Goal: Transaction & Acquisition: Purchase product/service

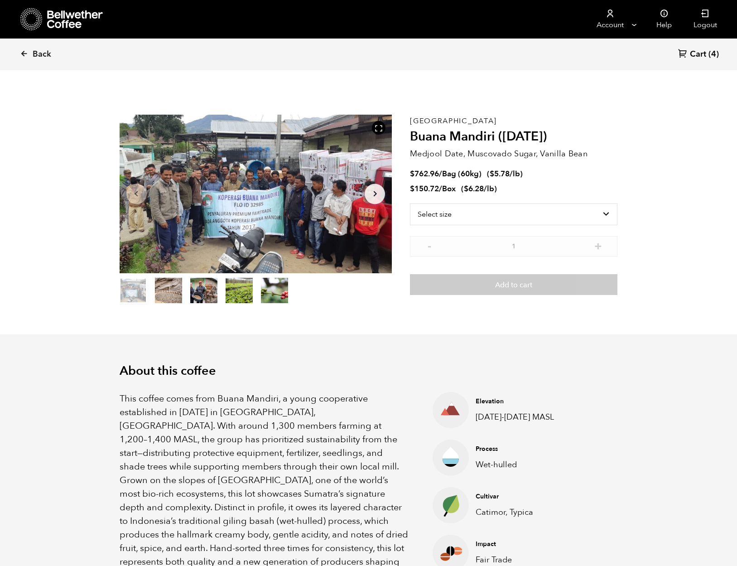
scroll to position [561, 0]
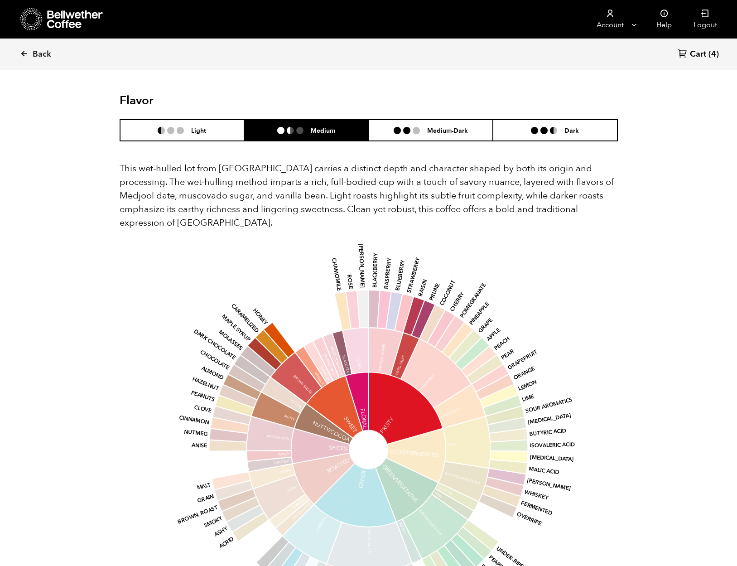
click at [700, 50] on span "Cart" at bounding box center [698, 54] width 16 height 11
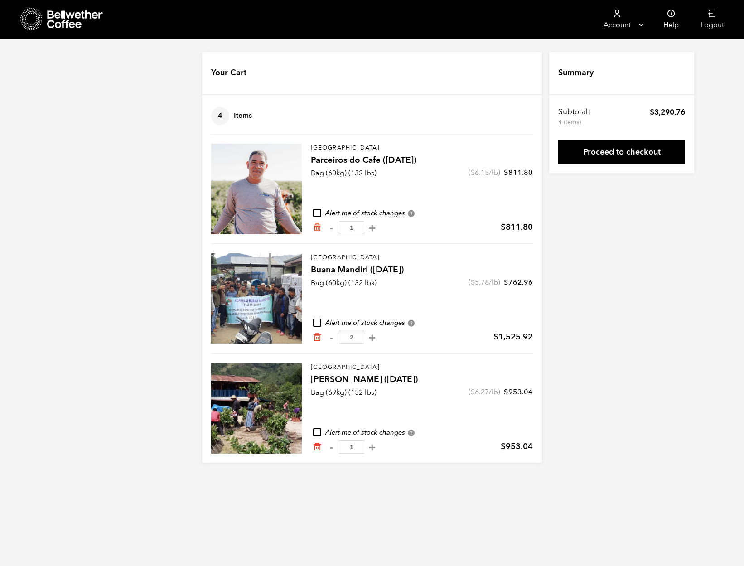
click at [52, 18] on icon at bounding box center [75, 19] width 57 height 18
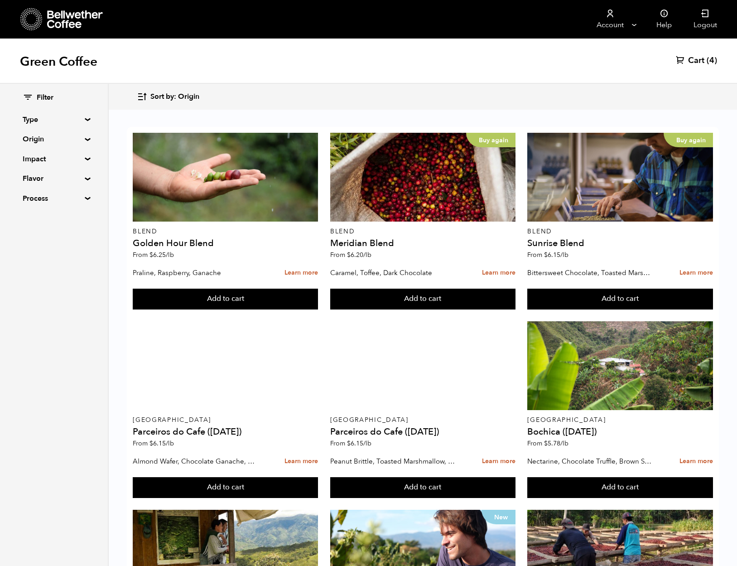
scroll to position [713, 0]
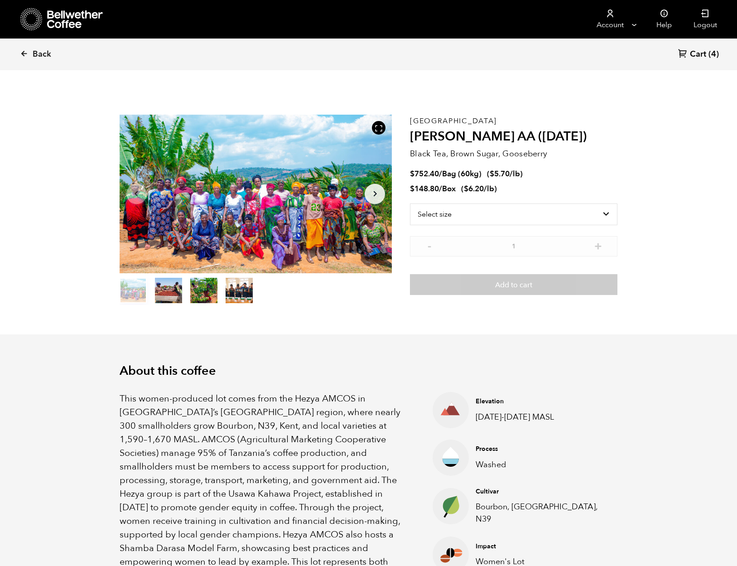
scroll to position [531, 0]
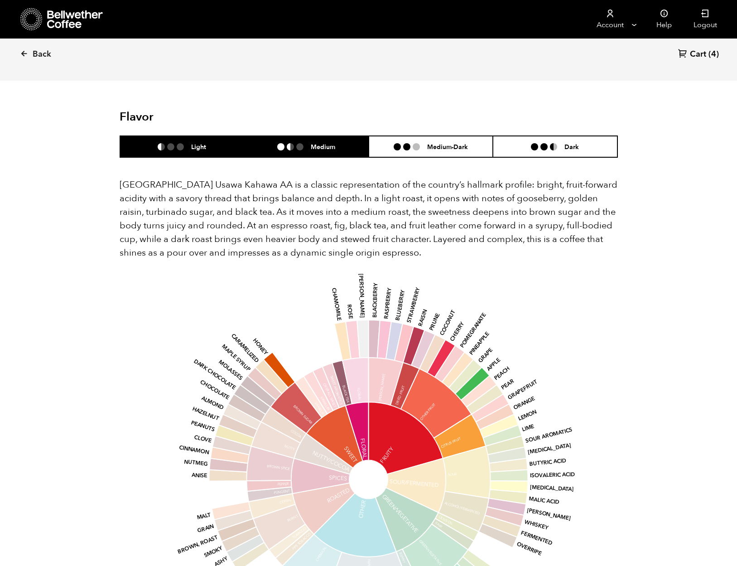
click at [346, 136] on li "Medium" at bounding box center [306, 146] width 125 height 21
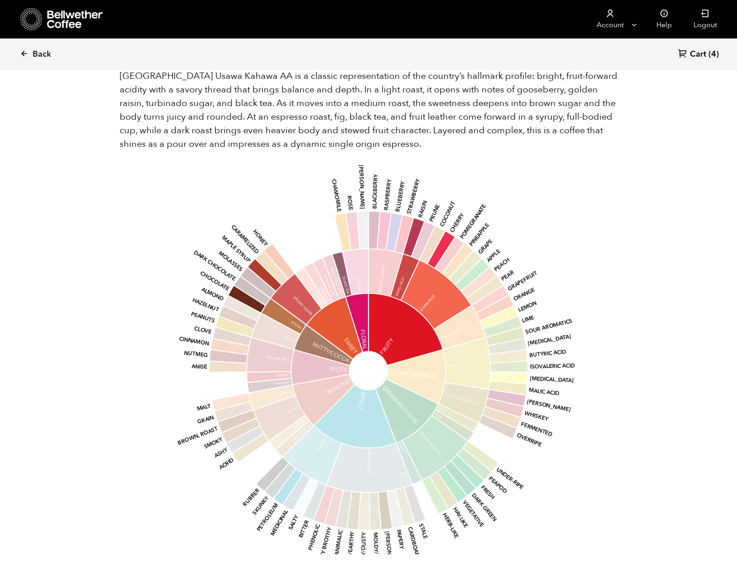
scroll to position [457, 0]
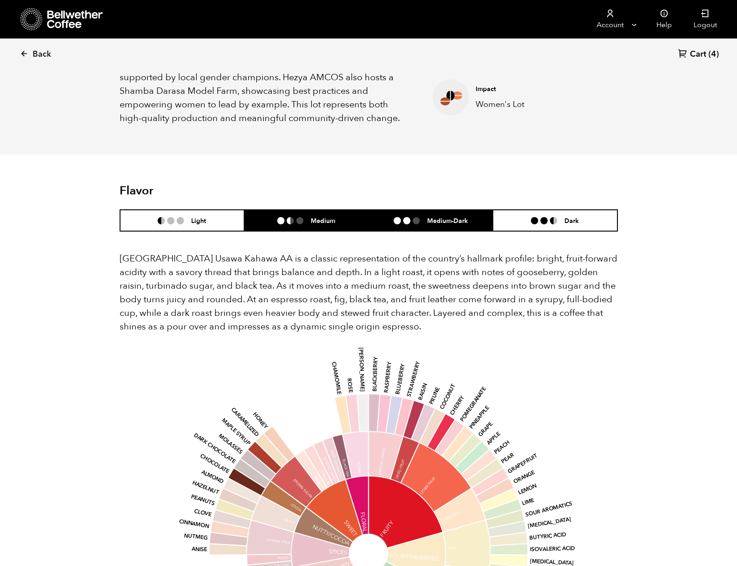
click at [436, 217] on h6 "Medium-Dark" at bounding box center [447, 221] width 41 height 8
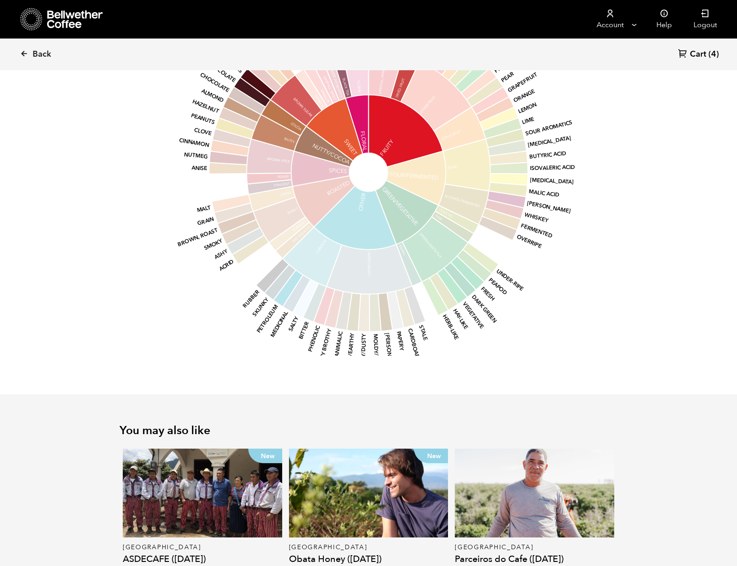
scroll to position [921, 0]
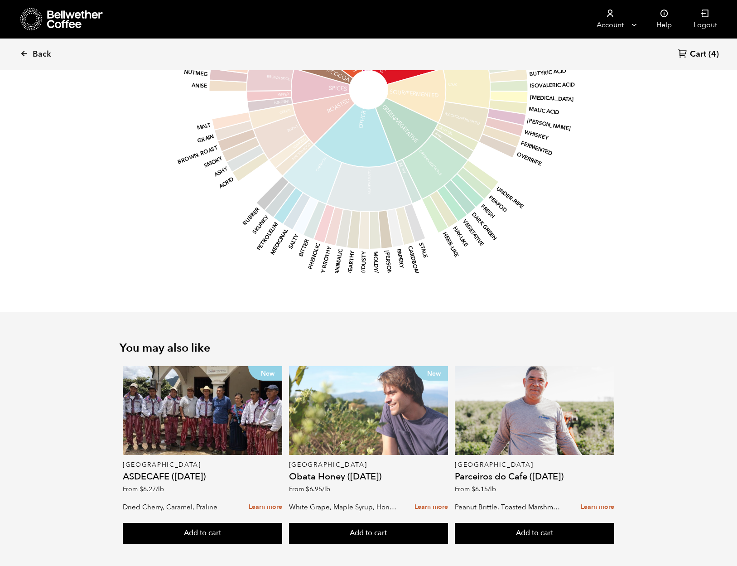
click at [349, 399] on div "New" at bounding box center [369, 410] width 160 height 89
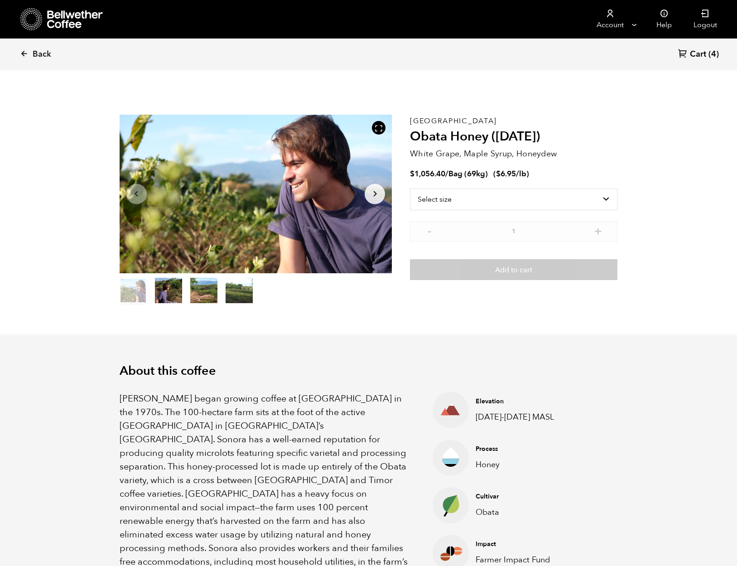
scroll to position [394, 483]
select select "bag-2"
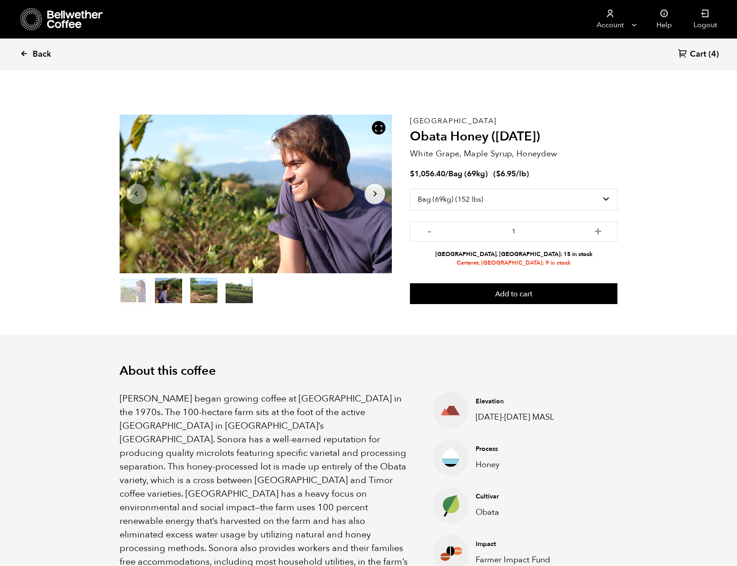
click at [36, 53] on span "Back" at bounding box center [42, 54] width 19 height 11
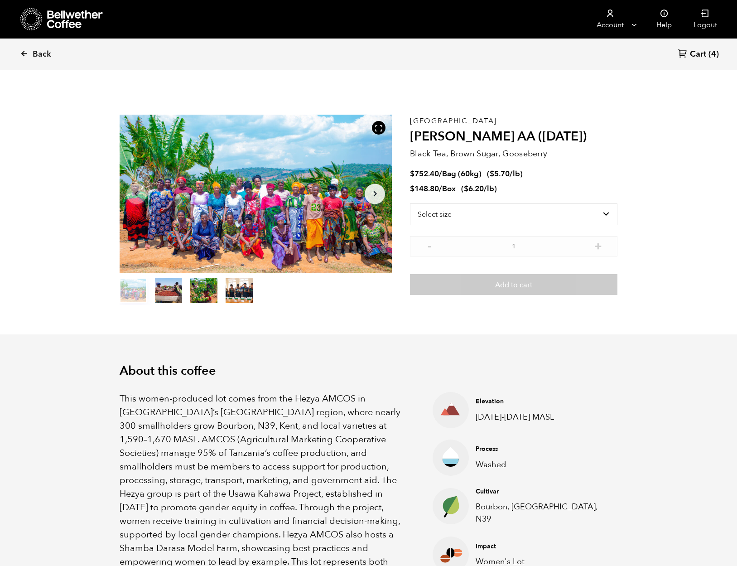
scroll to position [394, 483]
select select "bag-3"
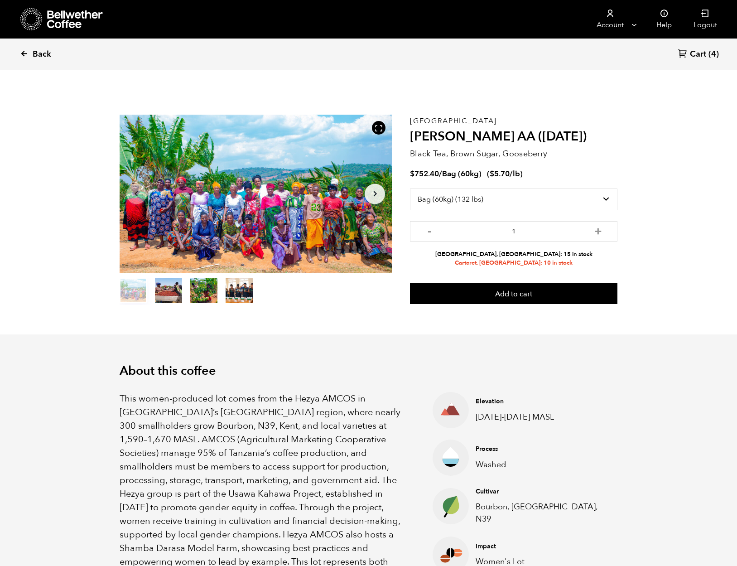
click at [21, 56] on icon at bounding box center [24, 53] width 8 height 8
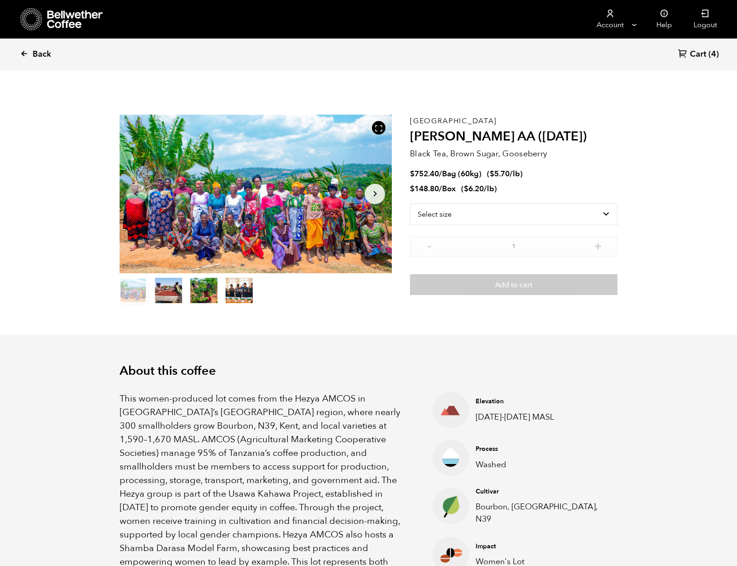
scroll to position [394, 483]
click at [47, 54] on span "Back" at bounding box center [42, 54] width 19 height 11
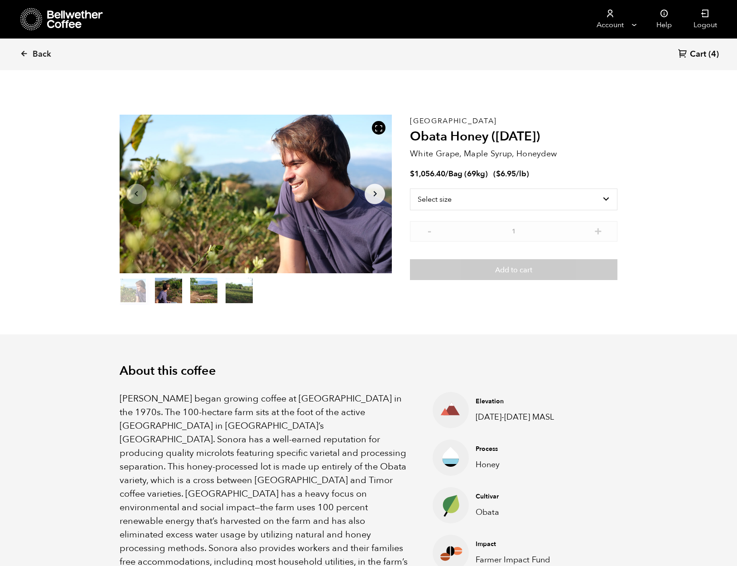
scroll to position [394, 483]
click at [43, 55] on span "Back" at bounding box center [42, 54] width 19 height 11
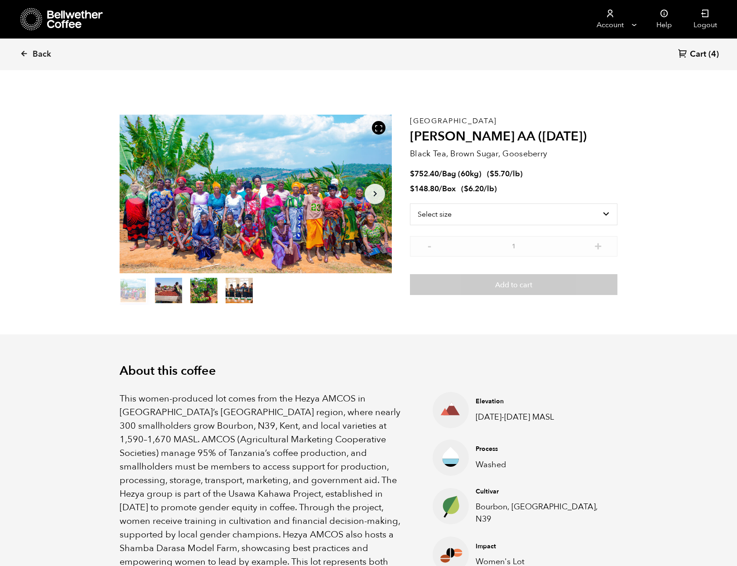
scroll to position [394, 483]
click at [78, 20] on icon at bounding box center [75, 19] width 57 height 18
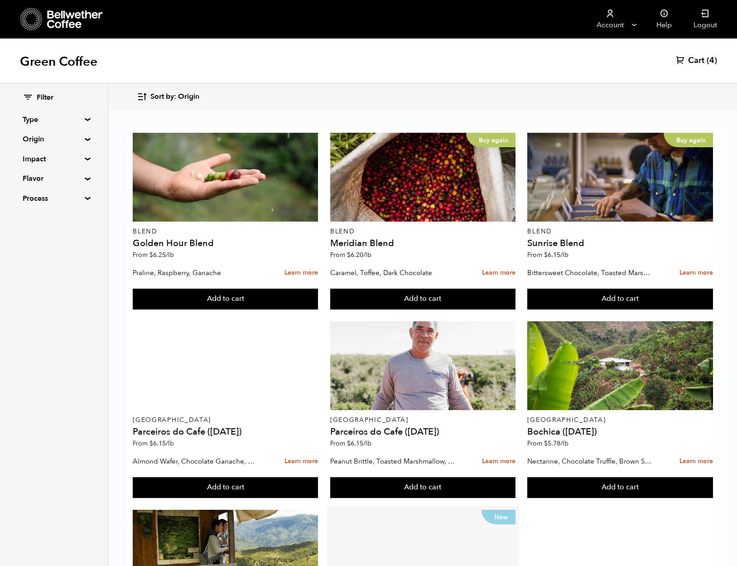
scroll to position [713, 0]
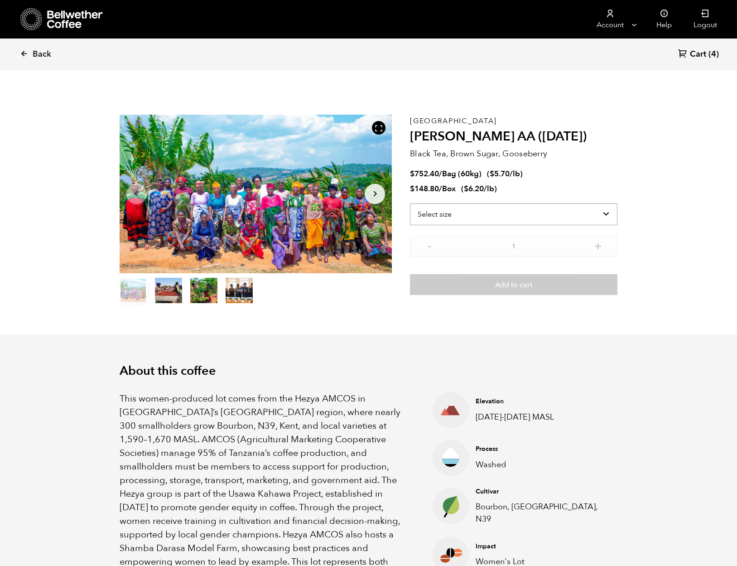
scroll to position [394, 483]
select select "bag-3"
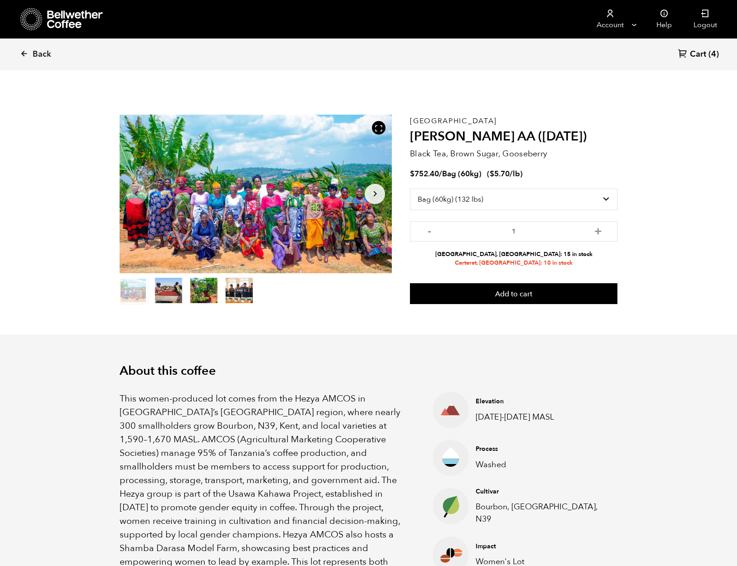
click at [534, 294] on button "Add to cart" at bounding box center [514, 293] width 208 height 21
click at [708, 58] on link "Cart (4)" at bounding box center [699, 54] width 41 height 12
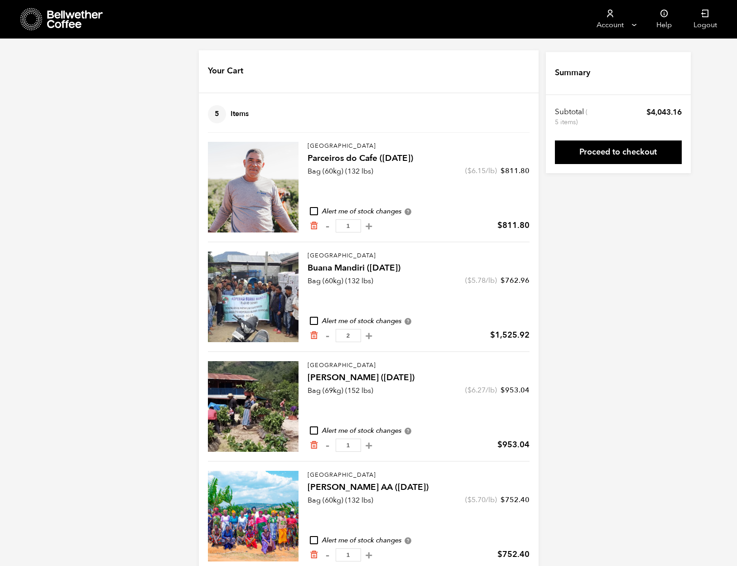
scroll to position [20, 0]
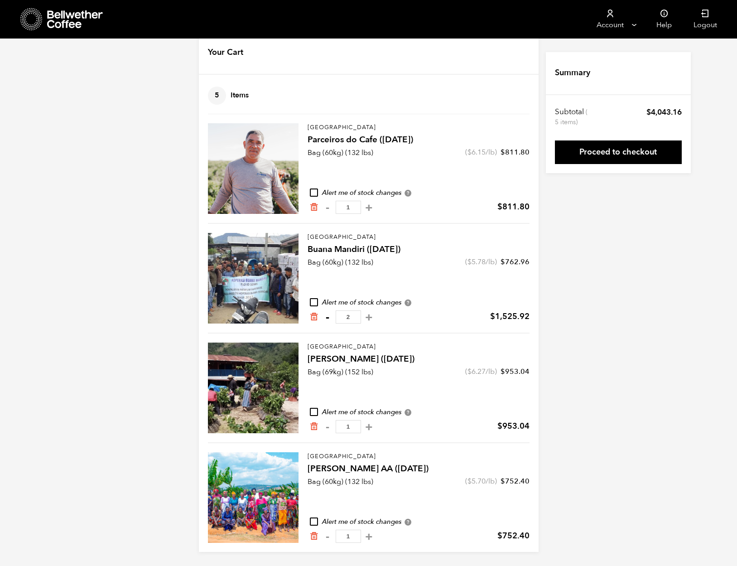
click at [325, 317] on button "-" at bounding box center [327, 317] width 11 height 9
type input "1"
click at [601, 147] on link "Proceed to checkout" at bounding box center [618, 153] width 127 height 24
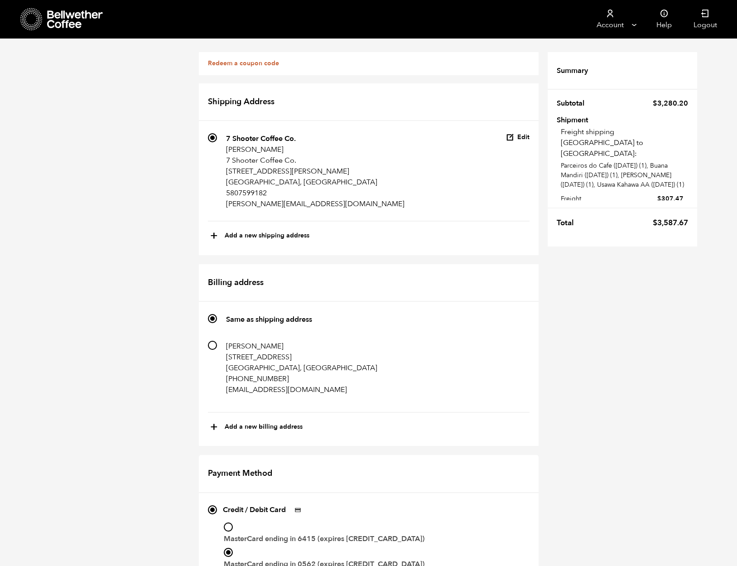
click at [58, 22] on icon at bounding box center [75, 19] width 57 height 18
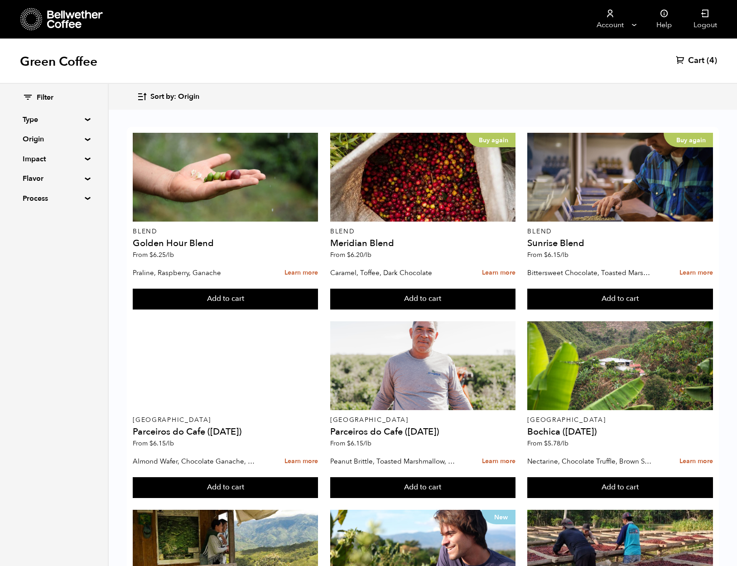
scroll to position [713, 0]
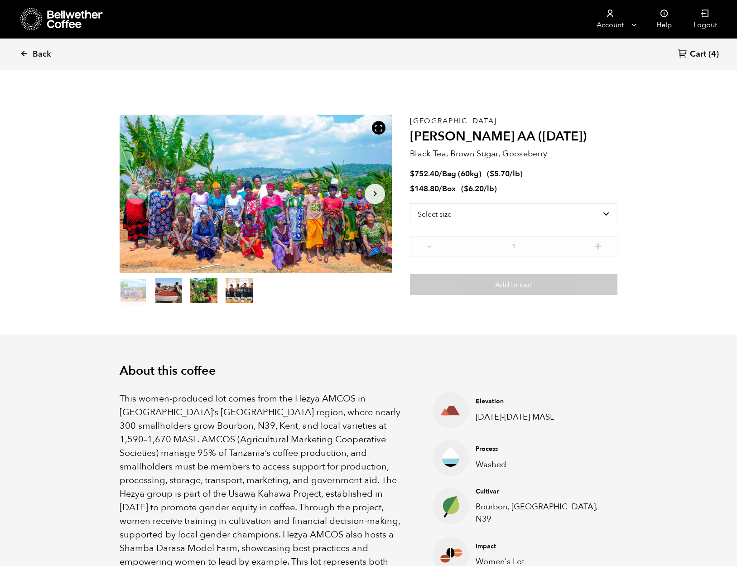
scroll to position [394, 483]
select select "bag-3"
